Goal: Information Seeking & Learning: Learn about a topic

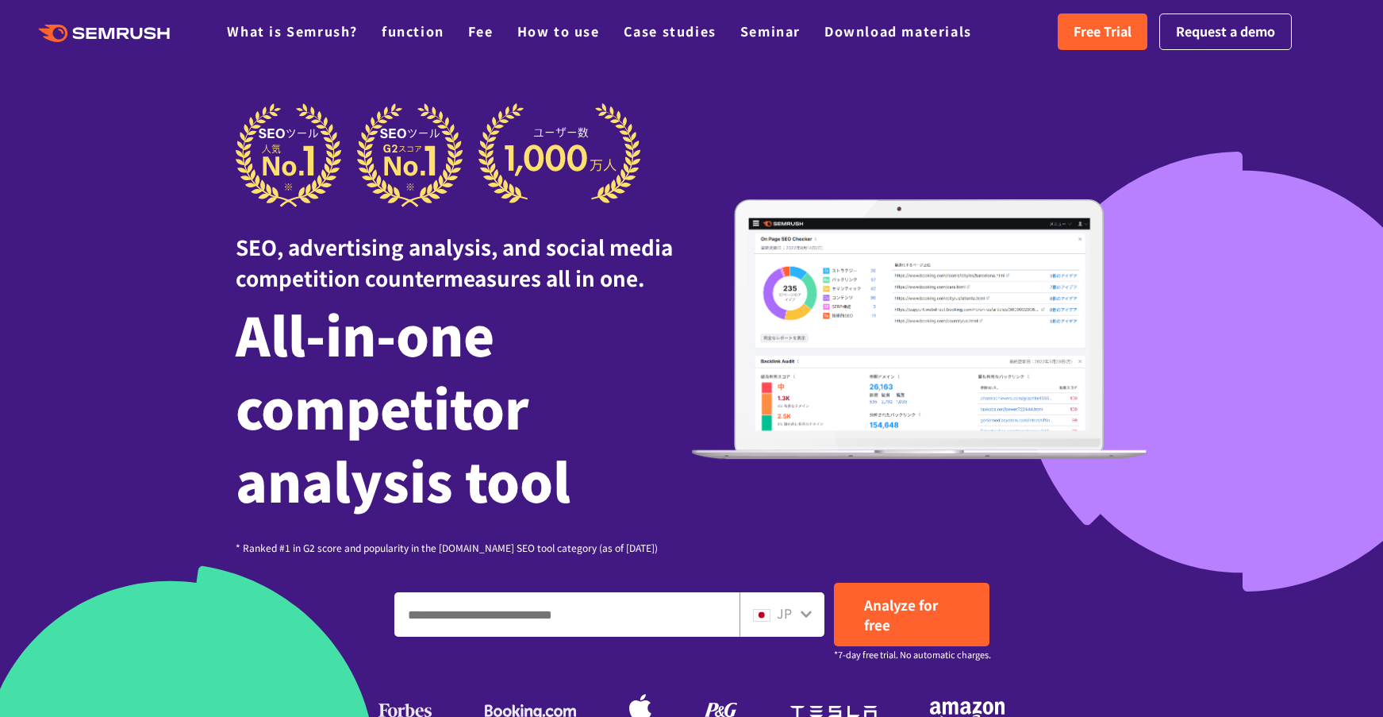
click at [800, 610] on icon at bounding box center [806, 613] width 13 height 13
click at [804, 618] on icon at bounding box center [806, 613] width 13 height 13
click at [647, 606] on input "Enter a domain, keyword or URL" at bounding box center [567, 614] width 344 height 43
paste input "**********"
type input "**********"
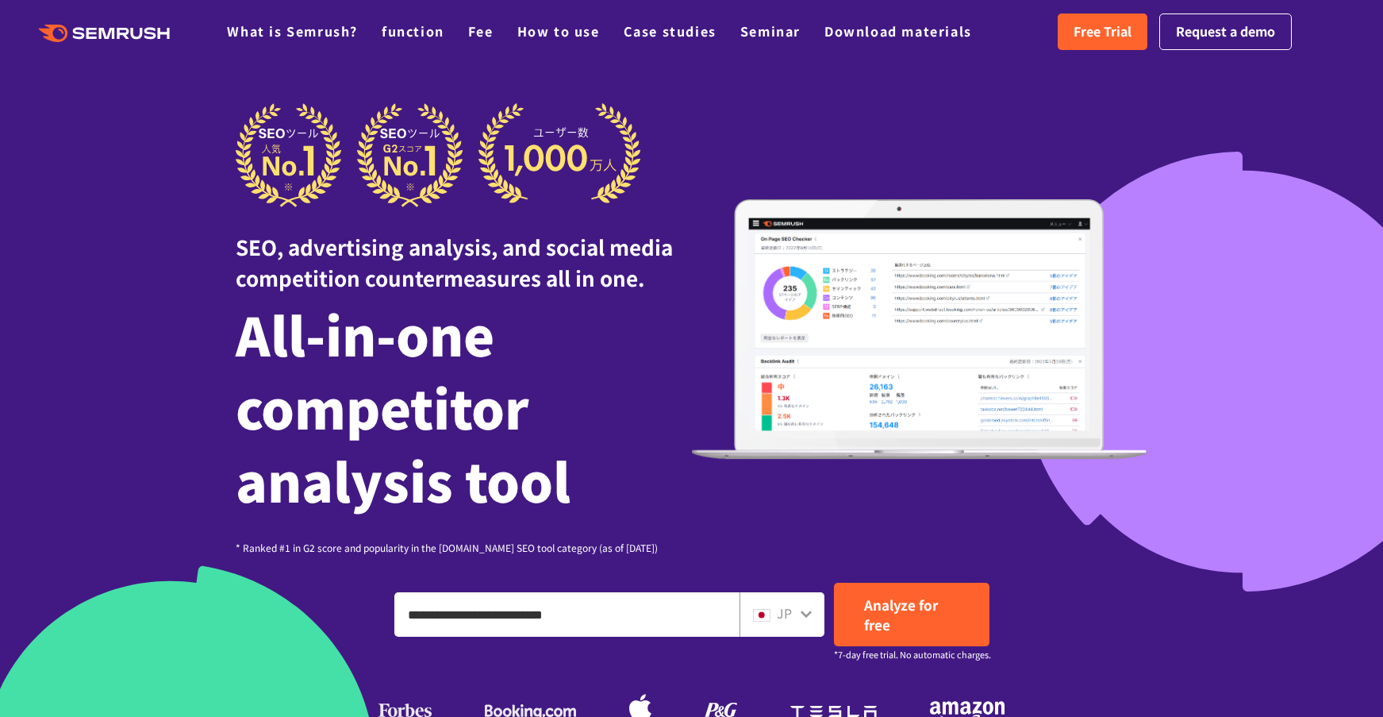
click at [788, 608] on font "JP" at bounding box center [784, 612] width 15 height 19
click at [805, 611] on icon at bounding box center [806, 613] width 13 height 13
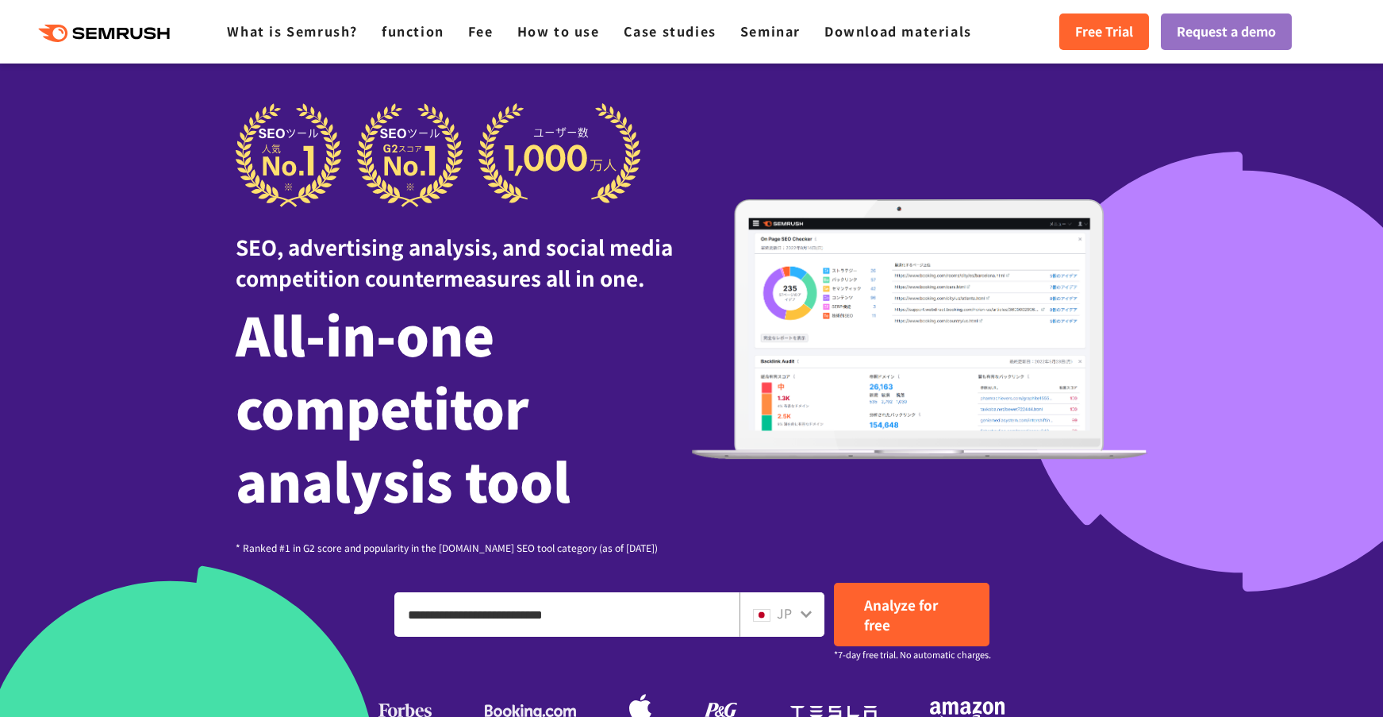
scroll to position [397, 0]
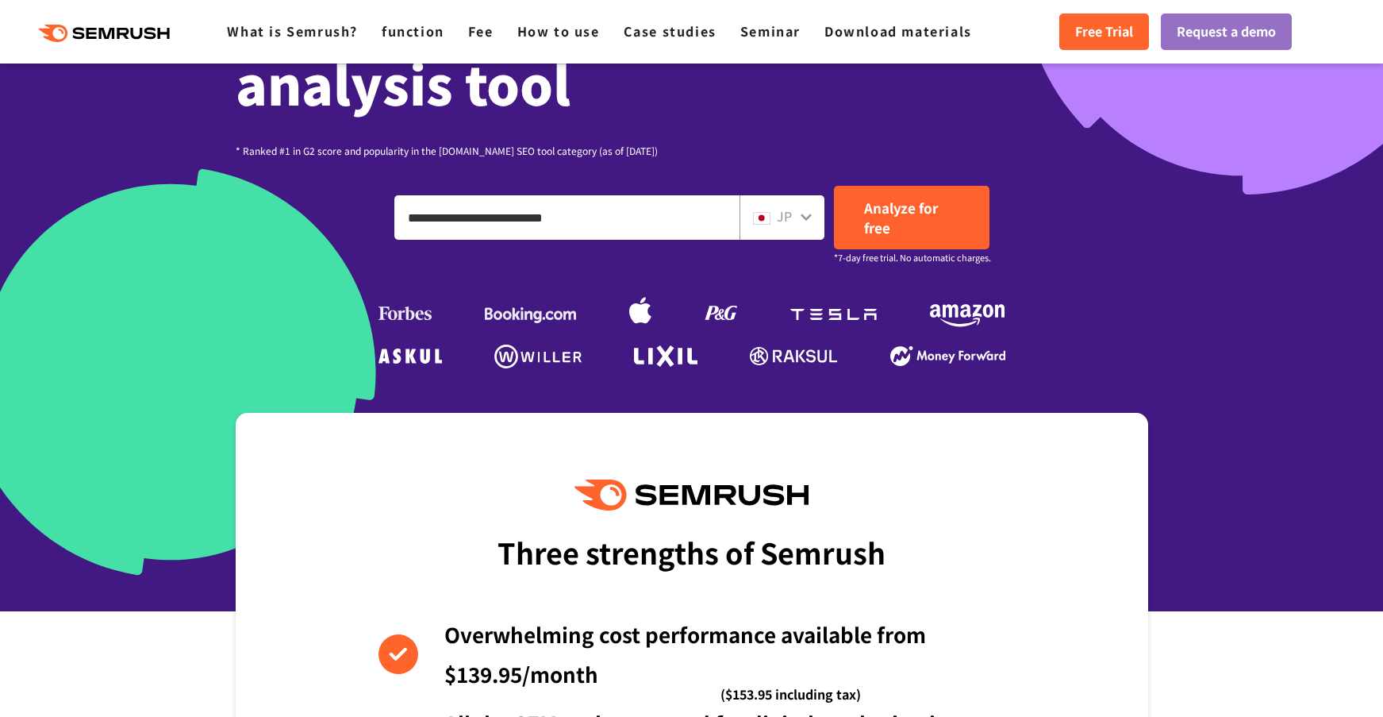
click at [777, 224] on font "JP" at bounding box center [784, 215] width 15 height 19
click at [801, 214] on icon at bounding box center [806, 216] width 13 height 13
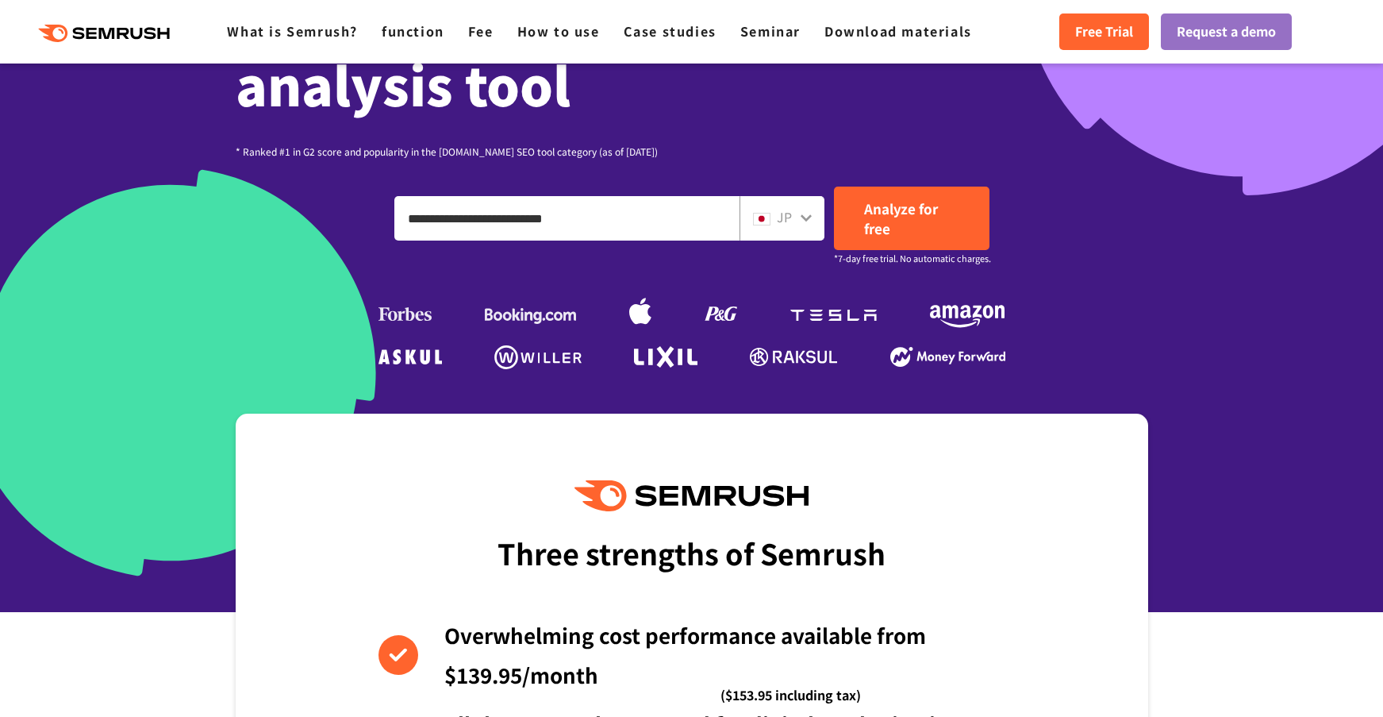
scroll to position [0, 0]
